Goal: Navigation & Orientation: Find specific page/section

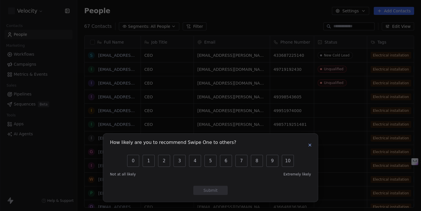
scroll to position [186, 344]
click at [311, 143] on icon "button" at bounding box center [310, 145] width 5 height 5
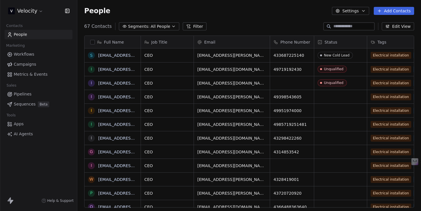
click at [22, 96] on span "Pipelines" at bounding box center [23, 94] width 18 height 6
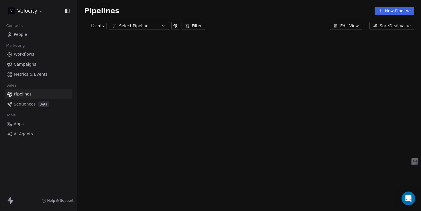
click at [148, 24] on div "Select Pipeline" at bounding box center [139, 26] width 40 height 6
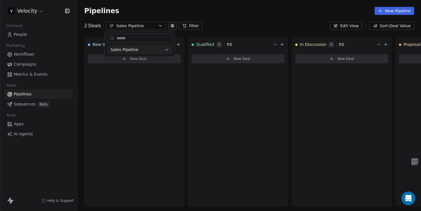
click at [148, 26] on html "Velocity Contacts People Marketing Workflows Campaigns Metrics & Events Sales P…" at bounding box center [210, 105] width 421 height 211
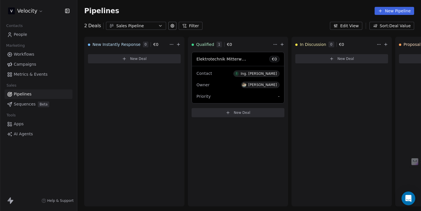
click at [356, 27] on button "Edit View" at bounding box center [346, 26] width 32 height 8
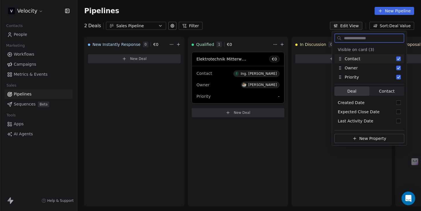
click at [356, 27] on button "Edit View" at bounding box center [346, 26] width 32 height 8
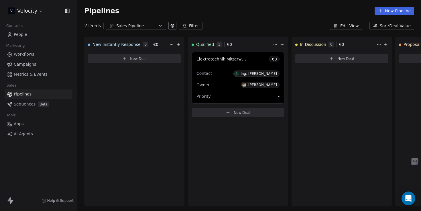
click at [296, 29] on div "2 Deals Sales Pipeline Filter Edit View Sort: Deal Value" at bounding box center [249, 26] width 344 height 8
click at [382, 27] on button "Sort: Deal Value" at bounding box center [392, 26] width 45 height 8
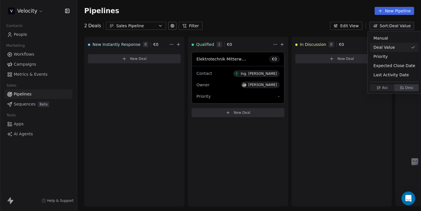
click at [382, 27] on html "Velocity Contacts People Marketing Workflows Campaigns Metrics & Events Sales P…" at bounding box center [210, 105] width 421 height 211
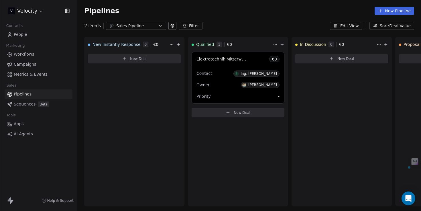
click at [270, 29] on div "2 Deals Sales Pipeline Filter Edit View Sort: Deal Value" at bounding box center [249, 26] width 344 height 8
click at [23, 105] on span "Sequences" at bounding box center [25, 104] width 22 height 6
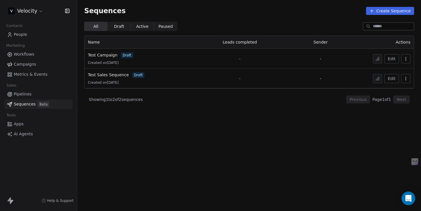
click at [28, 92] on span "Pipelines" at bounding box center [23, 94] width 18 height 6
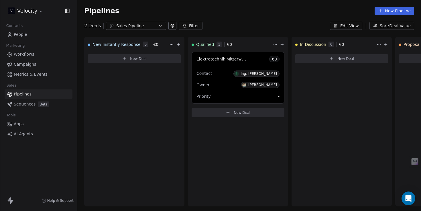
click at [34, 53] on link "Workflows" at bounding box center [39, 54] width 68 height 9
click at [21, 55] on span "Workflows" at bounding box center [24, 54] width 21 height 6
click at [23, 67] on span "Campaigns" at bounding box center [25, 64] width 22 height 6
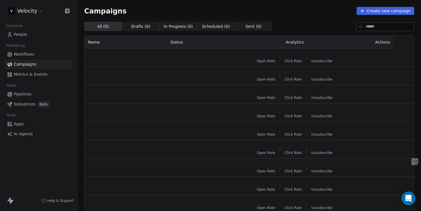
click at [23, 33] on span "People" at bounding box center [20, 35] width 13 height 6
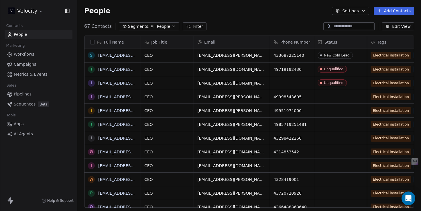
click at [40, 74] on span "Metrics & Events" at bounding box center [31, 74] width 34 height 6
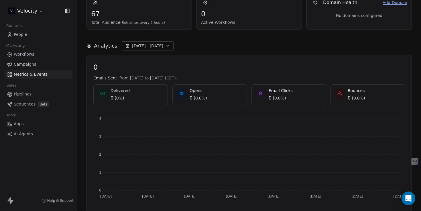
scroll to position [16, 0]
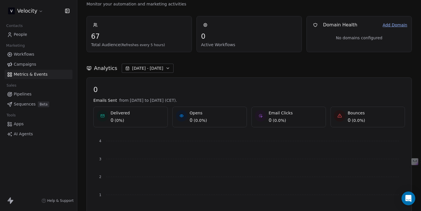
click at [39, 93] on link "Pipelines" at bounding box center [39, 93] width 68 height 9
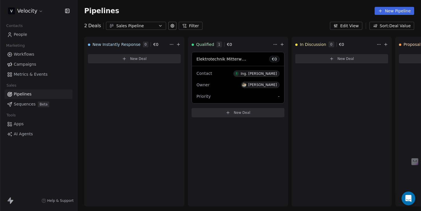
click at [380, 11] on icon at bounding box center [380, 11] width 5 height 5
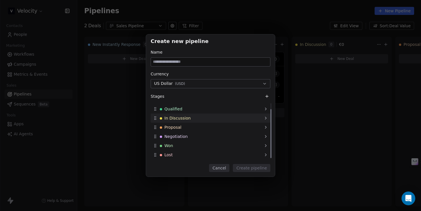
scroll to position [6, 0]
click at [221, 166] on button "Cancel" at bounding box center [219, 168] width 20 height 8
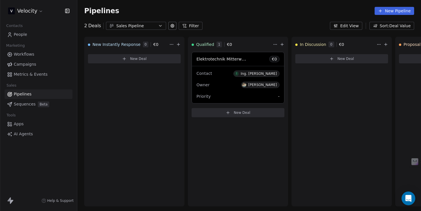
click at [131, 29] on button "Sales Pipeline" at bounding box center [136, 26] width 60 height 8
click at [131, 94] on html "Velocity Contacts People Marketing Workflows Campaigns Metrics & Events Sales P…" at bounding box center [210, 105] width 421 height 211
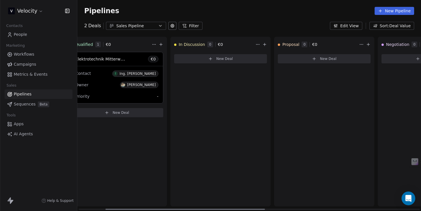
scroll to position [0, 0]
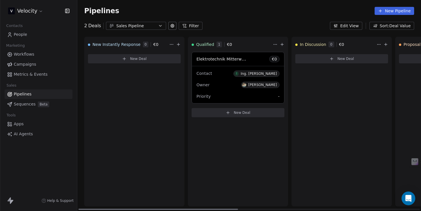
click at [103, 105] on div "New Instantly Response 0 € 0 New Deal" at bounding box center [134, 122] width 100 height 170
click at [93, 132] on div "New Instantly Response 0 New Deal" at bounding box center [135, 122] width 102 height 170
click at [29, 74] on span "Metrics & Events" at bounding box center [31, 74] width 34 height 6
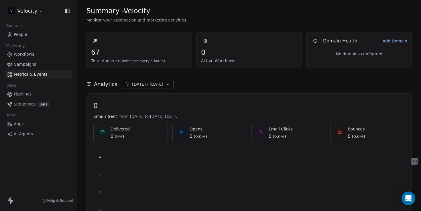
click at [24, 65] on span "Campaigns" at bounding box center [25, 64] width 22 height 6
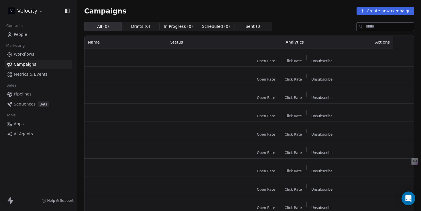
click at [26, 56] on span "Workflows" at bounding box center [24, 54] width 21 height 6
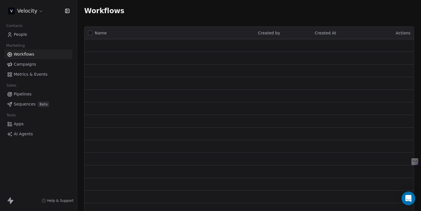
click at [30, 33] on link "People" at bounding box center [39, 34] width 68 height 9
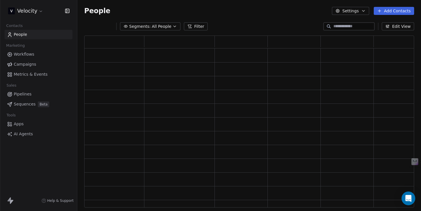
scroll to position [172, 330]
click at [146, 15] on div "People Settings Add Contacts" at bounding box center [249, 11] width 344 height 22
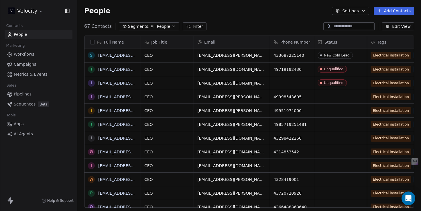
scroll to position [186, 344]
click at [237, 27] on div "67 Contacts Segments: All People Filter Edit View" at bounding box center [249, 26] width 344 height 9
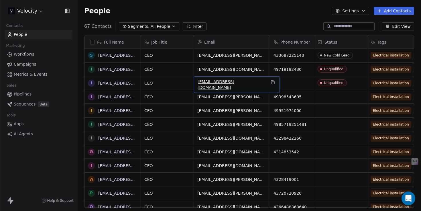
click at [210, 85] on span "[EMAIL_ADDRESS][DOMAIN_NAME]" at bounding box center [232, 84] width 68 height 11
click at [237, 56] on html "Velocity Contacts People Marketing Workflows Campaigns Metrics & Events Sales P…" at bounding box center [210, 105] width 421 height 211
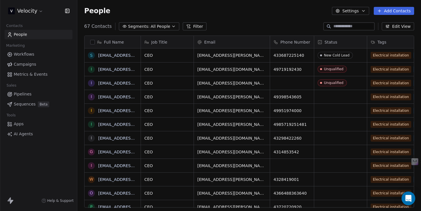
click at [266, 22] on div "67 Contacts Segments: All People Filter Edit View" at bounding box center [249, 26] width 344 height 9
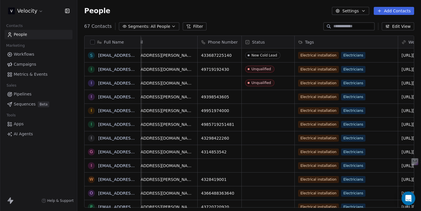
scroll to position [0, 0]
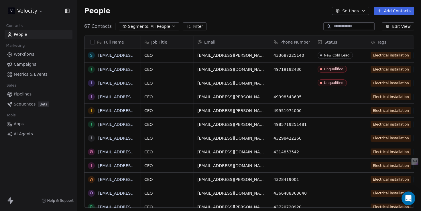
click at [244, 29] on div "67 Contacts Segments: All People Filter Edit View" at bounding box center [249, 26] width 344 height 9
click at [201, 13] on div "People Settings Add Contacts" at bounding box center [249, 11] width 330 height 8
click at [147, 13] on div "People Settings Add Contacts" at bounding box center [249, 11] width 330 height 8
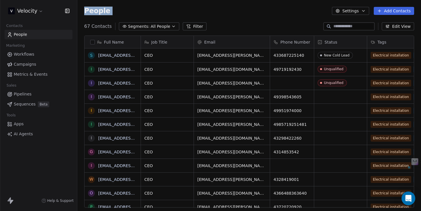
click at [161, 13] on div "People Settings Add Contacts" at bounding box center [249, 11] width 330 height 8
